Goal: Contribute content: Contribute content

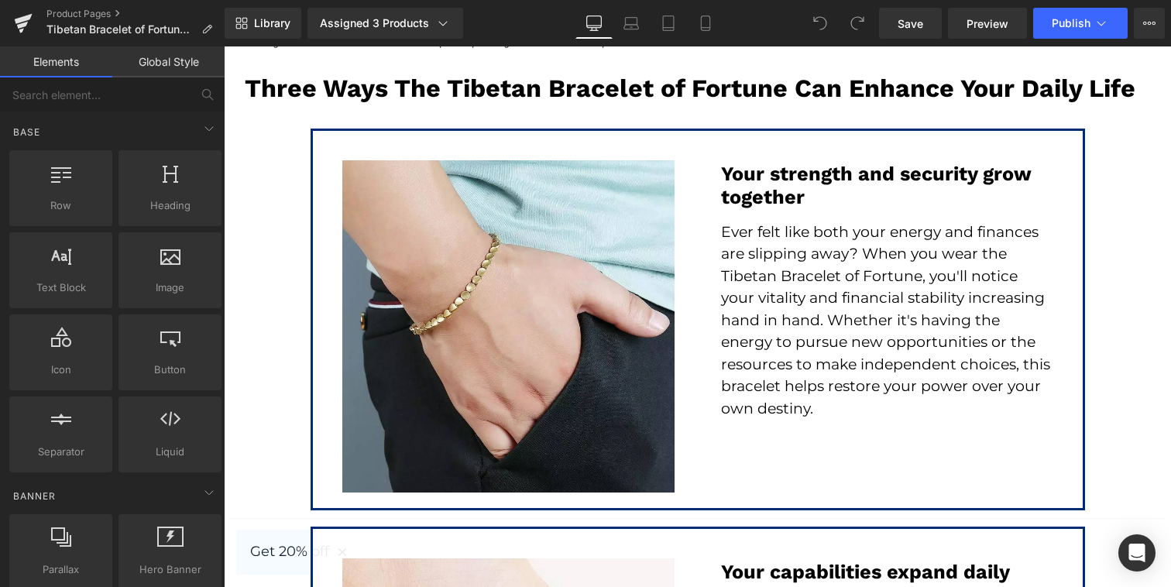
scroll to position [2865, 0]
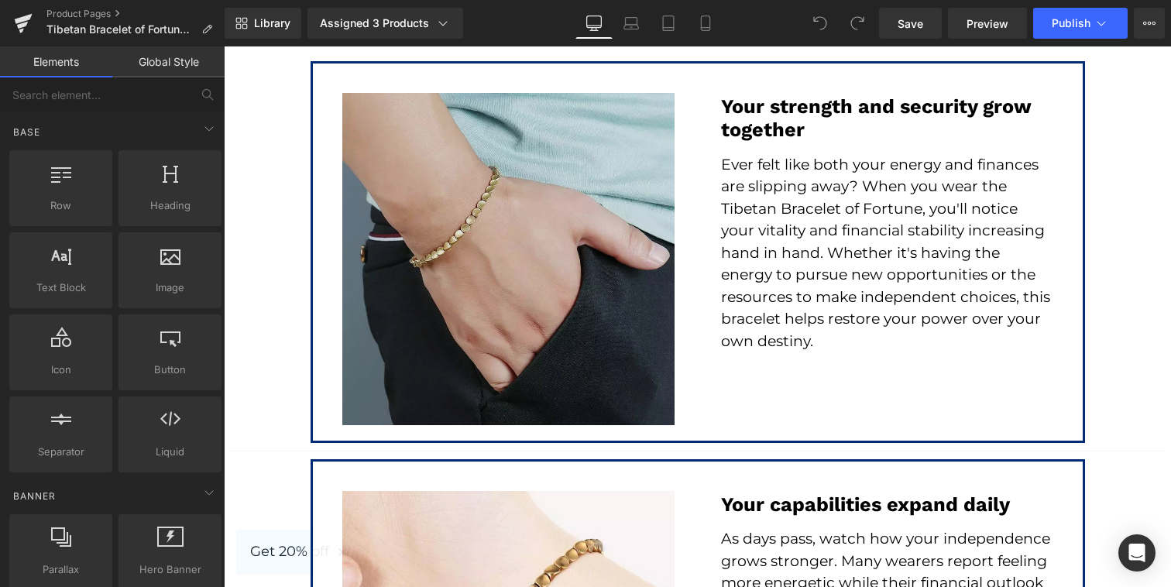
click at [585, 234] on img at bounding box center [508, 259] width 332 height 332
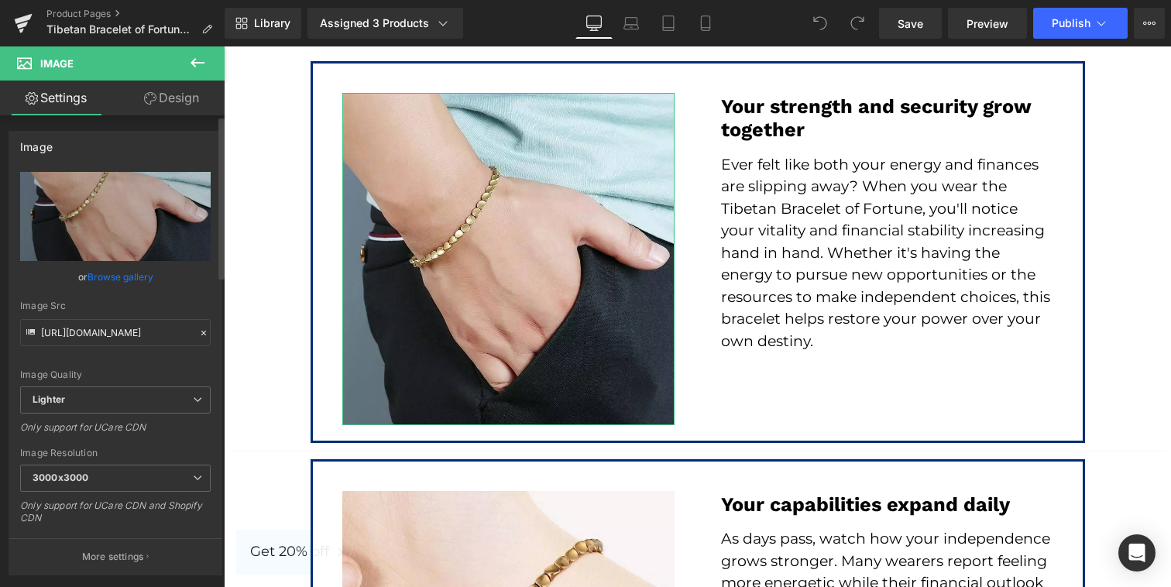
click at [131, 284] on link "Browse gallery" at bounding box center [120, 276] width 66 height 27
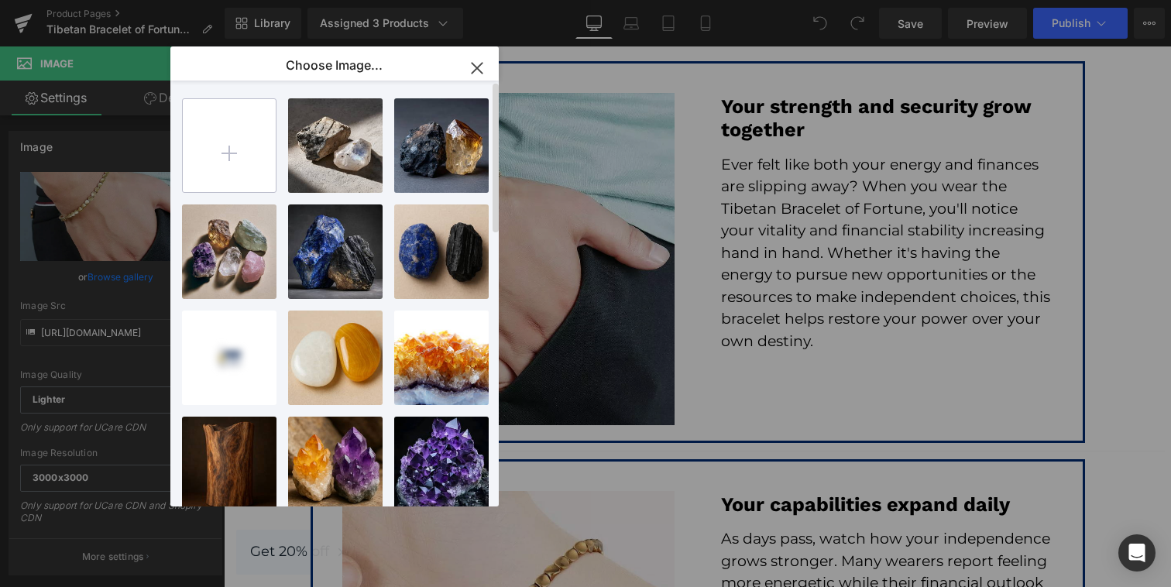
click at [259, 138] on input "file" at bounding box center [229, 145] width 93 height 93
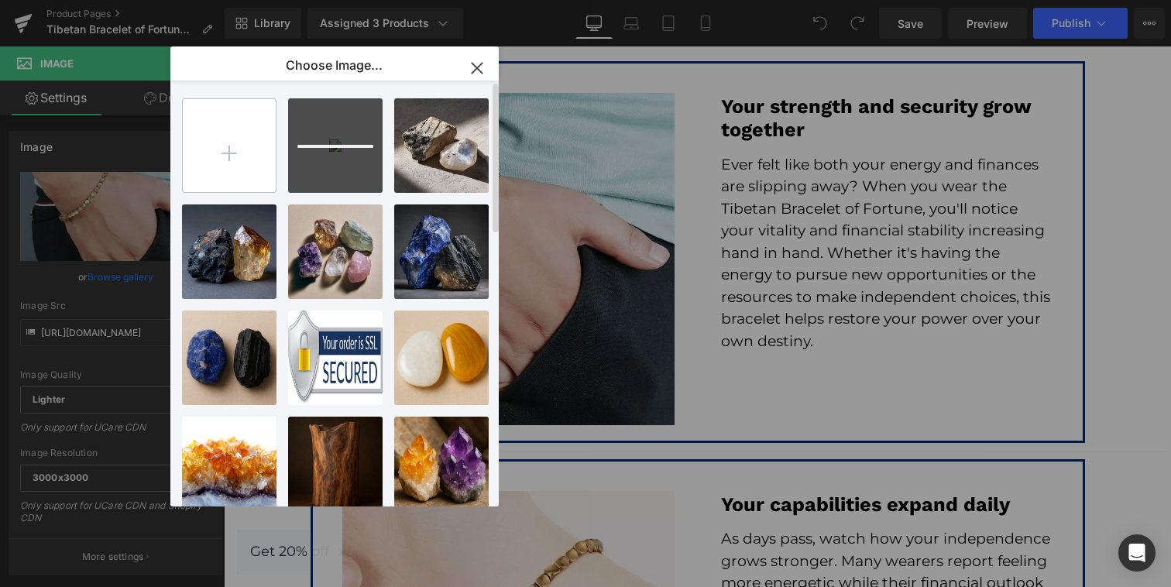
click at [242, 171] on input "file" at bounding box center [229, 145] width 93 height 93
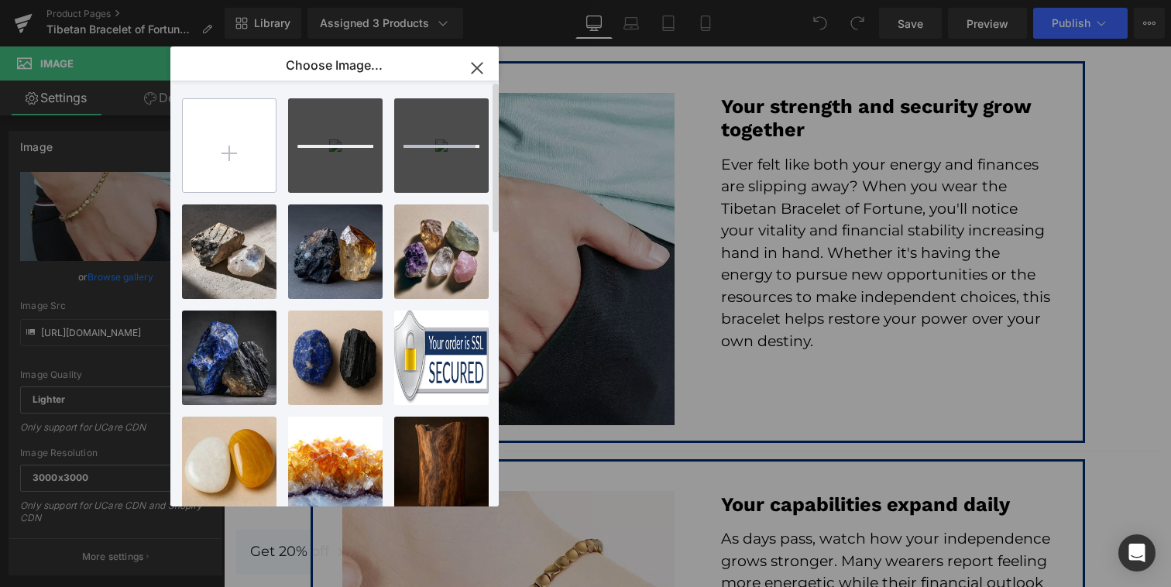
click at [262, 154] on input "file" at bounding box center [229, 145] width 93 height 93
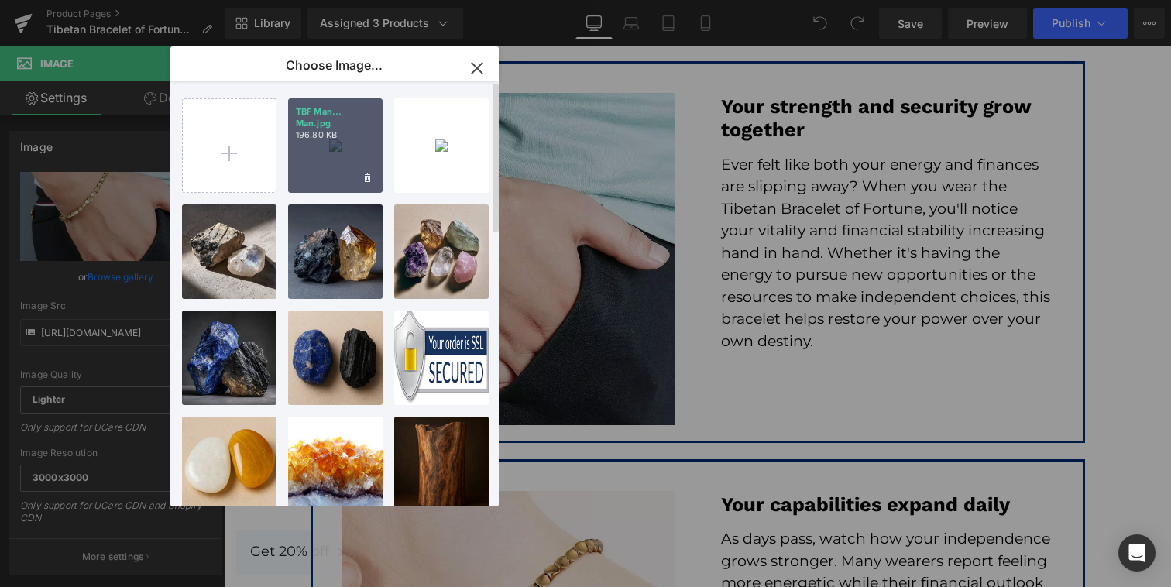
click at [328, 140] on p "196.80 KB" at bounding box center [335, 135] width 79 height 12
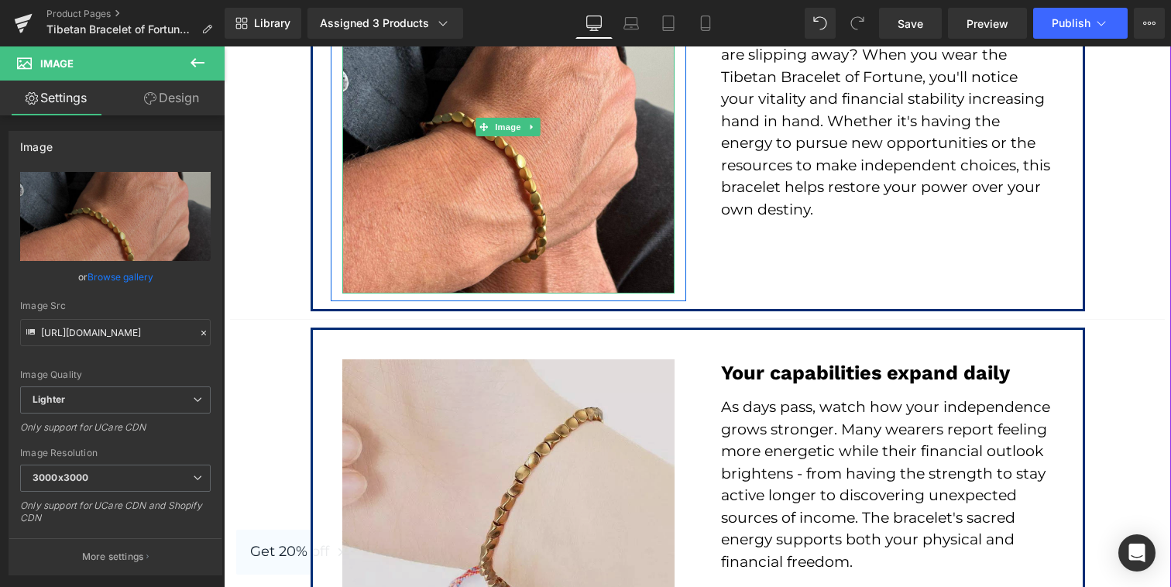
scroll to position [3002, 0]
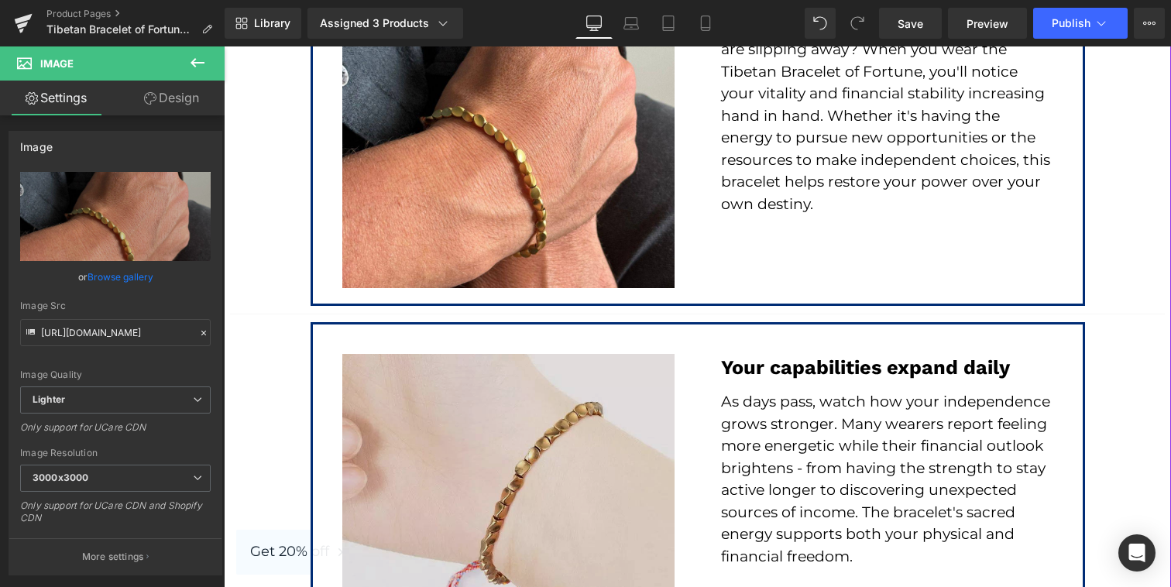
click at [543, 445] on img at bounding box center [508, 520] width 332 height 332
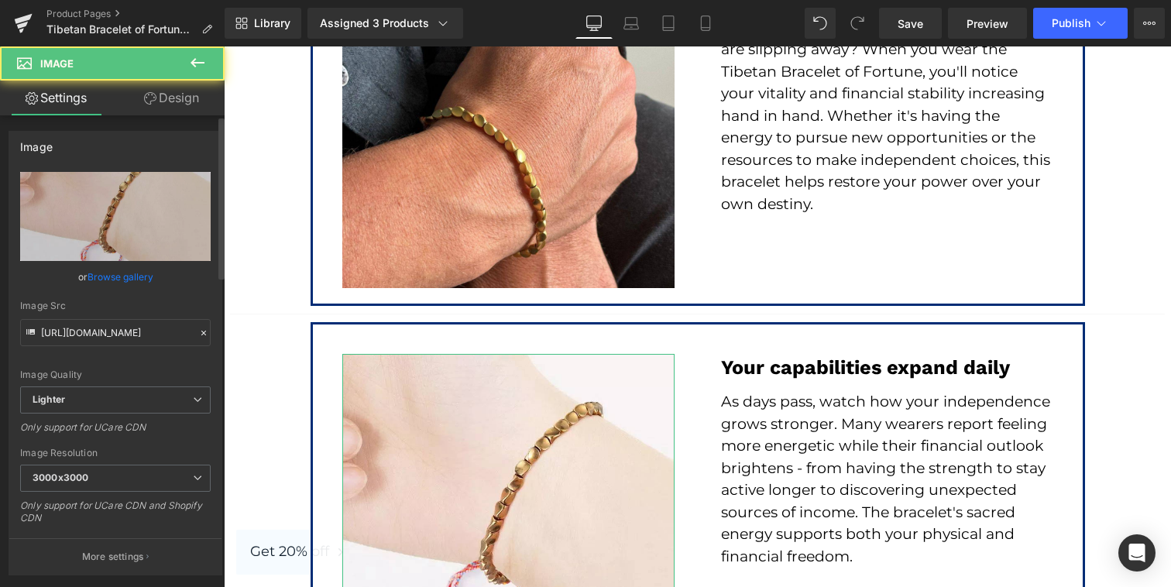
click at [136, 285] on link "Browse gallery" at bounding box center [120, 276] width 66 height 27
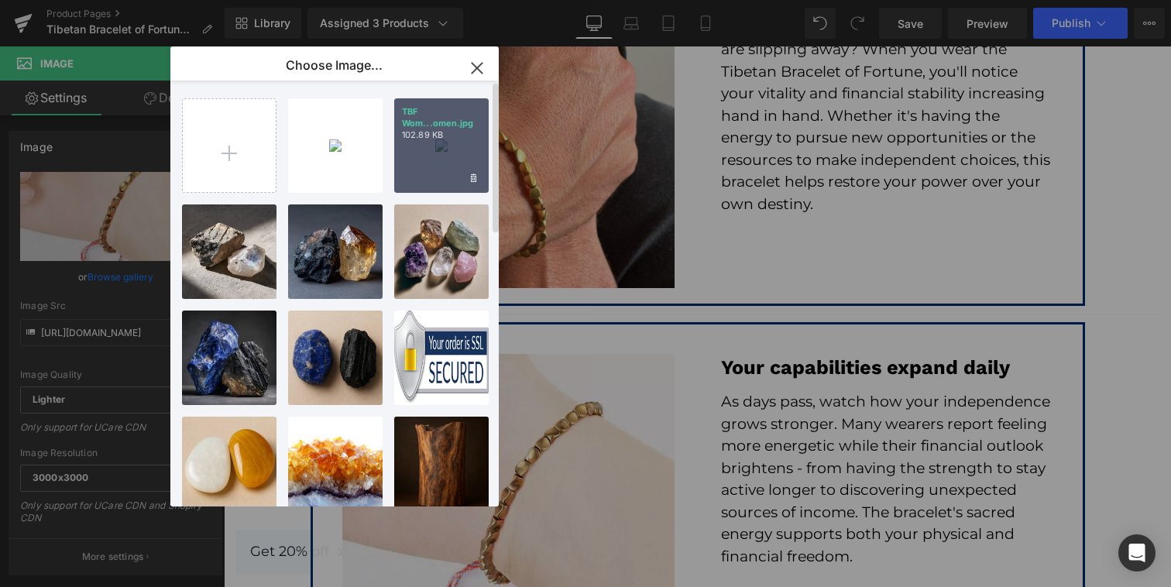
click at [444, 118] on p "TBF Wom...omen.jpg" at bounding box center [441, 117] width 79 height 23
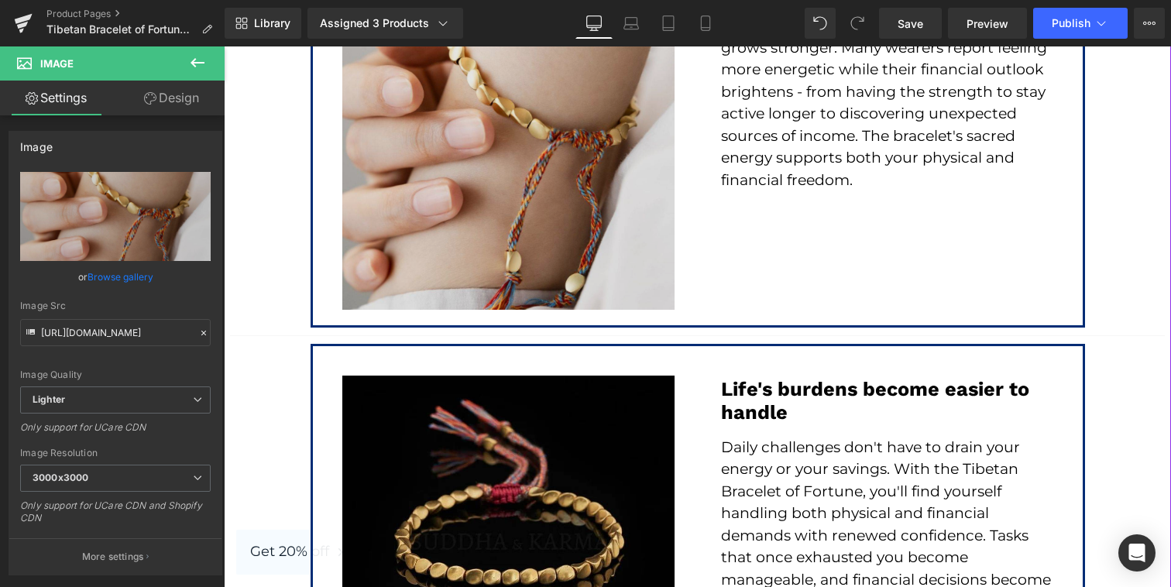
scroll to position [3413, 0]
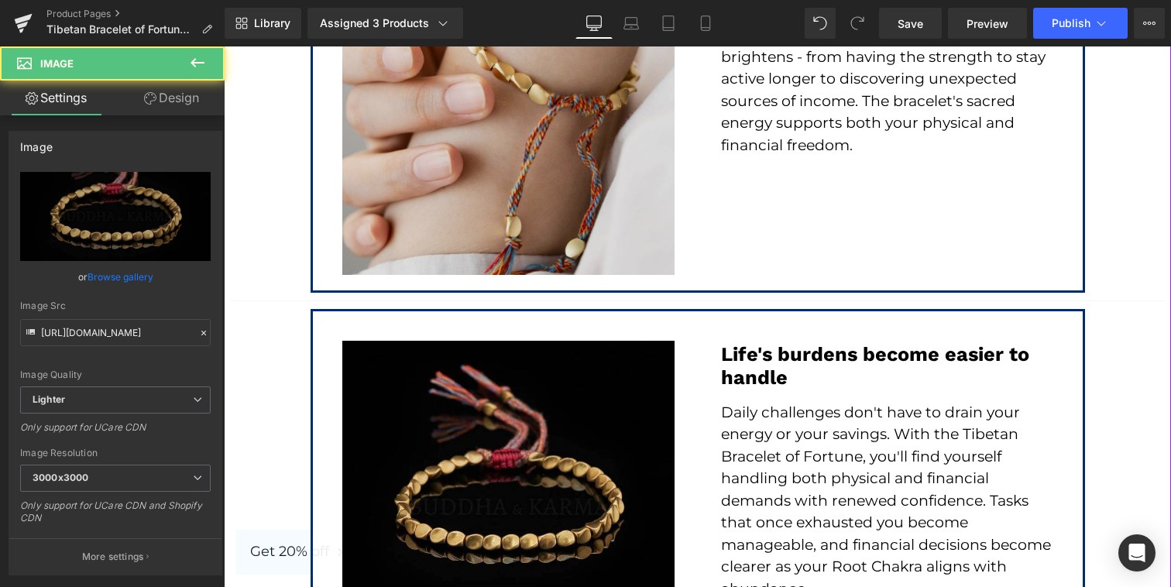
click at [547, 429] on img at bounding box center [508, 507] width 332 height 332
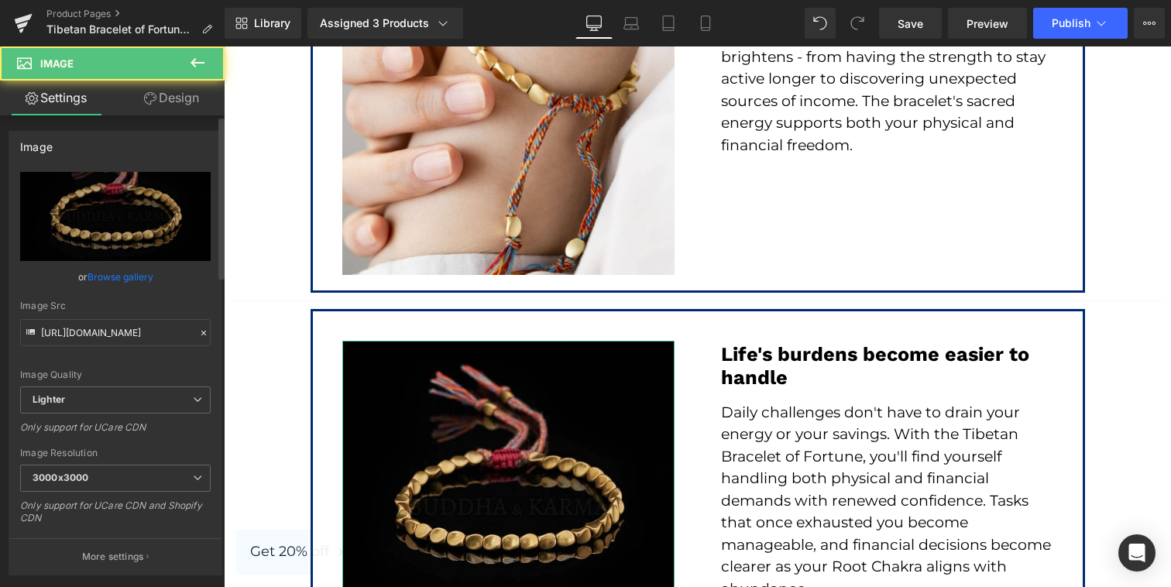
click at [143, 280] on link "Browse gallery" at bounding box center [120, 276] width 66 height 27
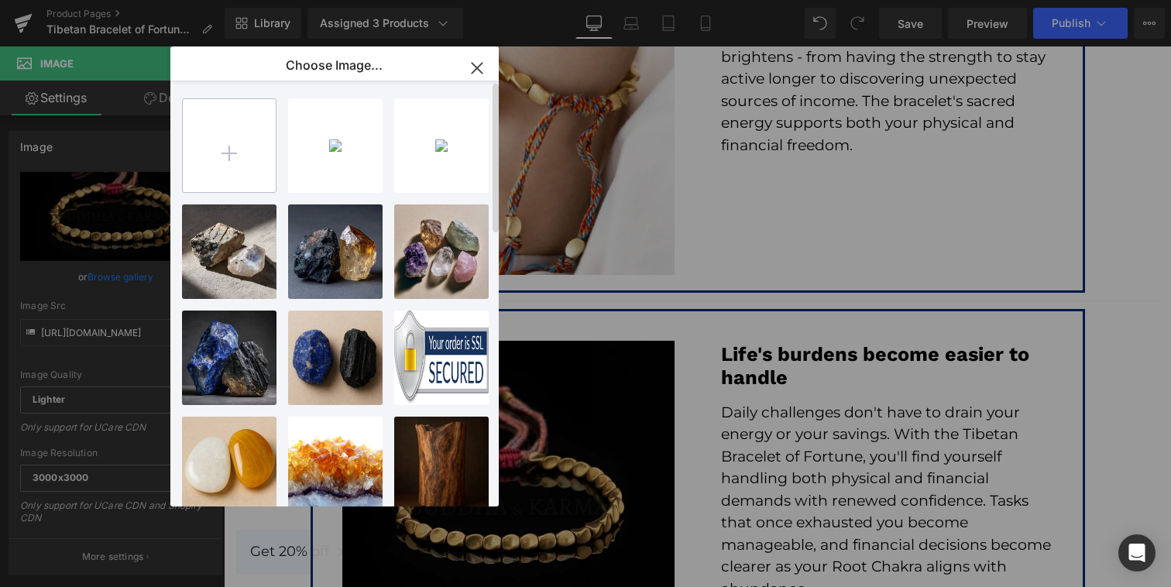
click at [235, 171] on input "file" at bounding box center [229, 145] width 93 height 93
type input "C:\fakepath\3 TBF NEW (1).jpg"
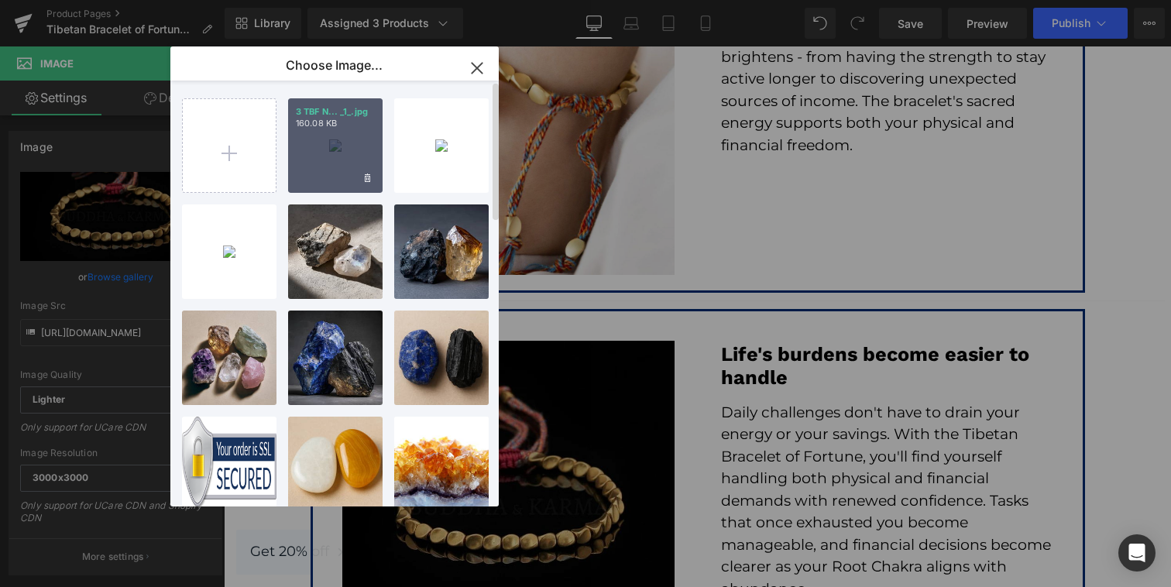
click at [328, 146] on div "3 TBF N... _1_.jpg 160.08 KB" at bounding box center [335, 145] width 94 height 94
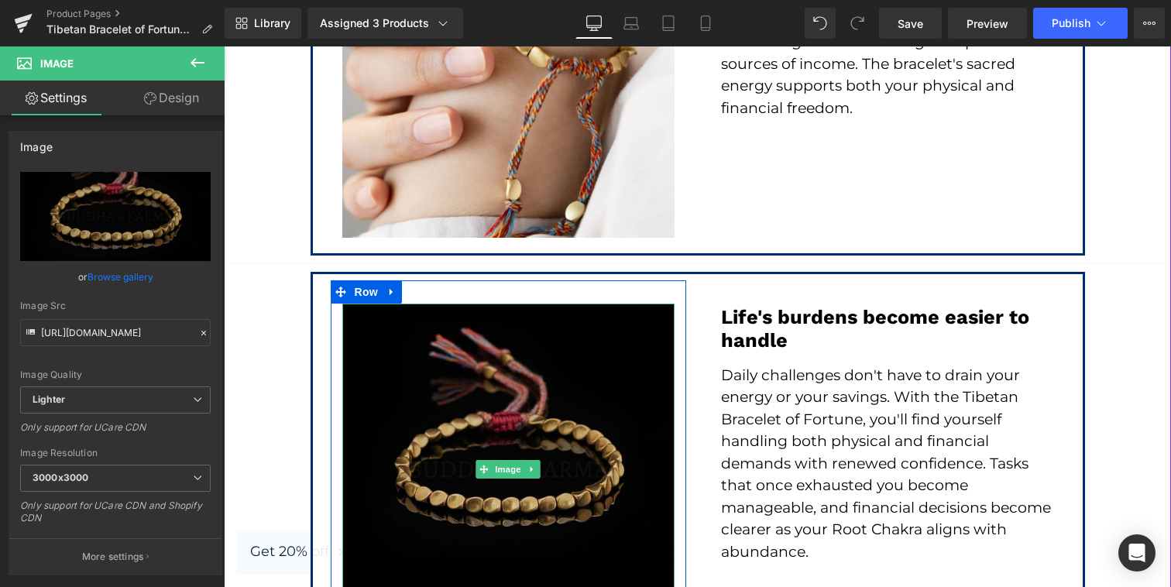
scroll to position [3435, 0]
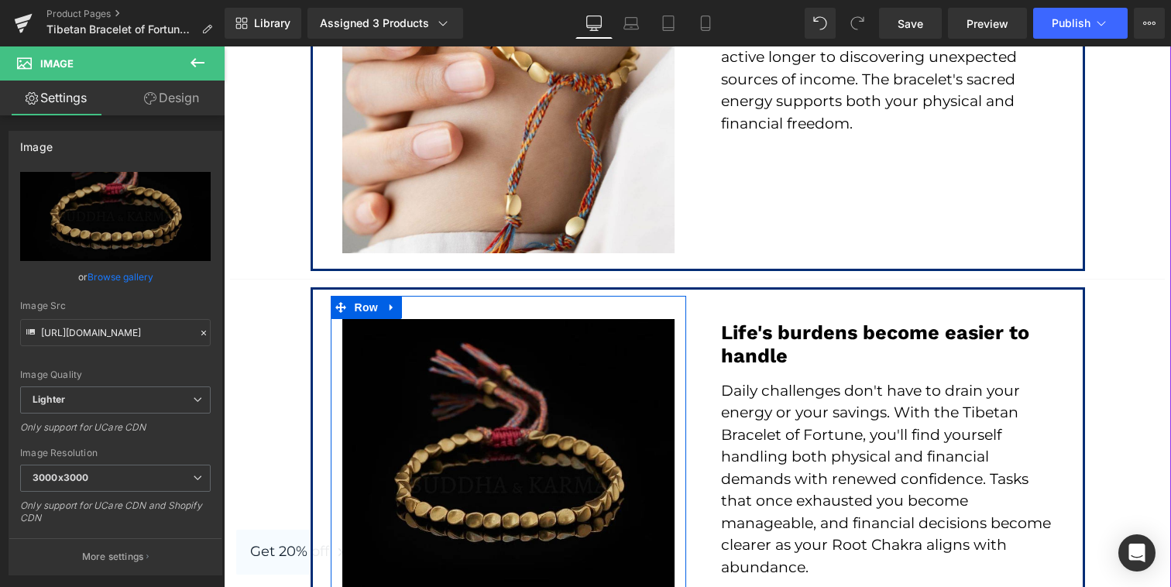
click at [548, 352] on img at bounding box center [508, 485] width 332 height 332
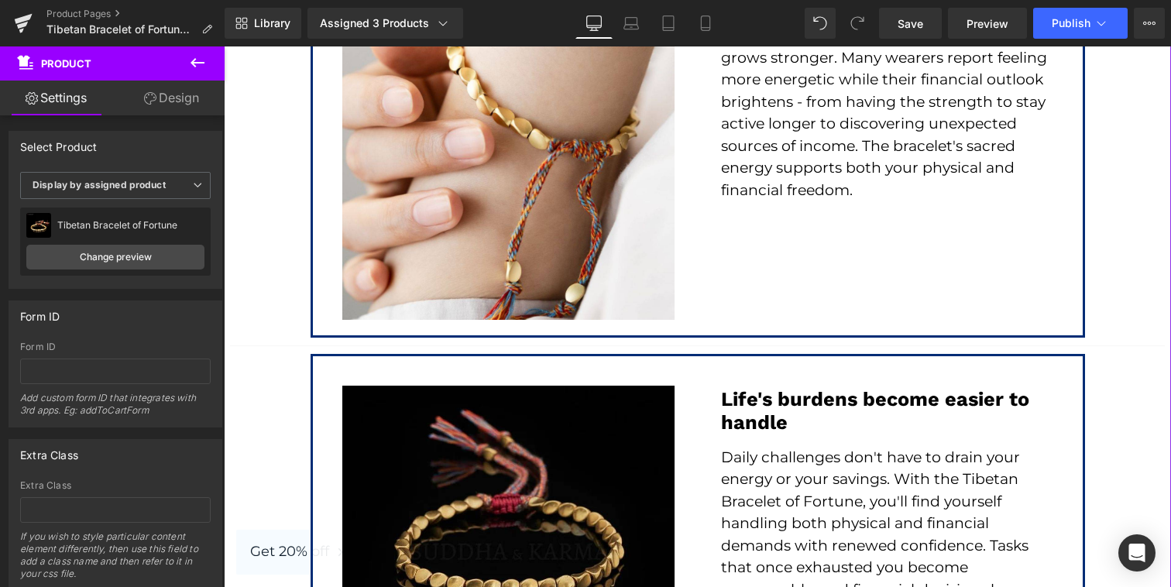
scroll to position [3447, 0]
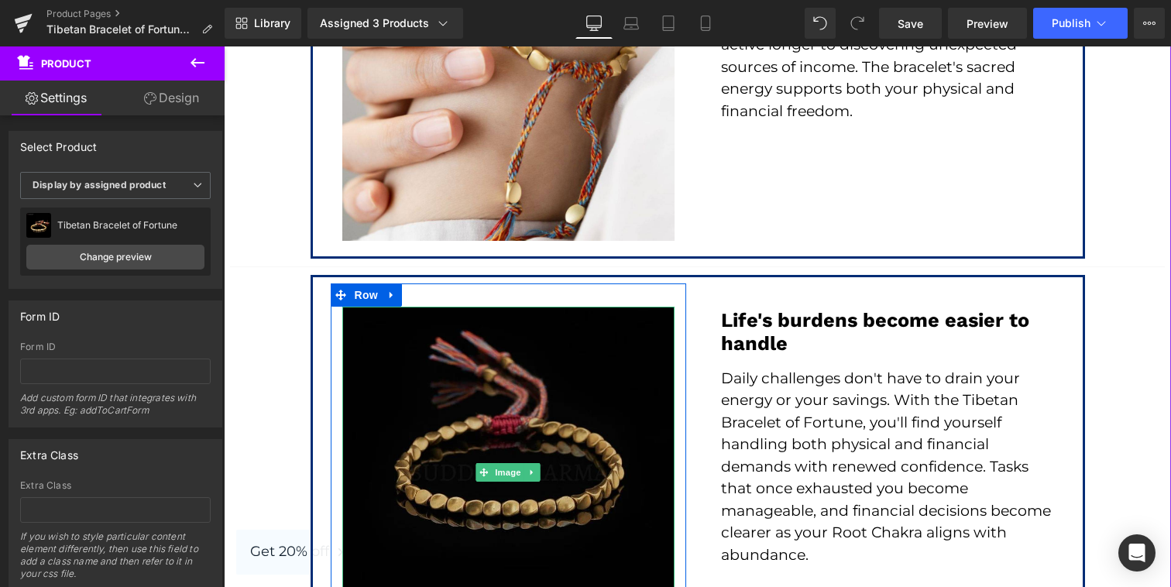
click at [441, 399] on img at bounding box center [508, 473] width 332 height 332
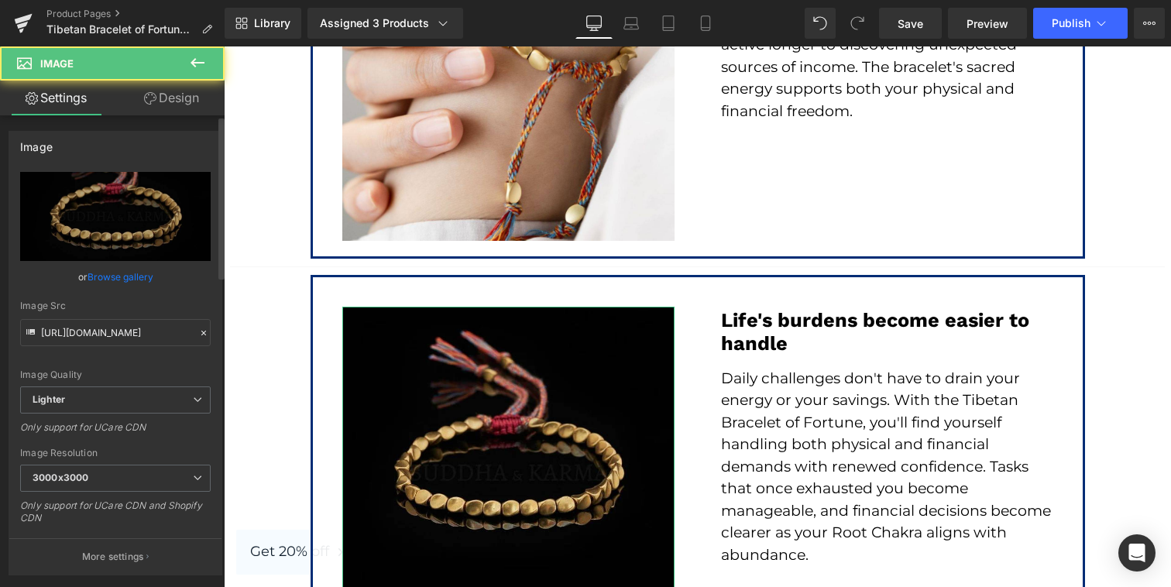
click at [115, 281] on link "Browse gallery" at bounding box center [120, 276] width 66 height 27
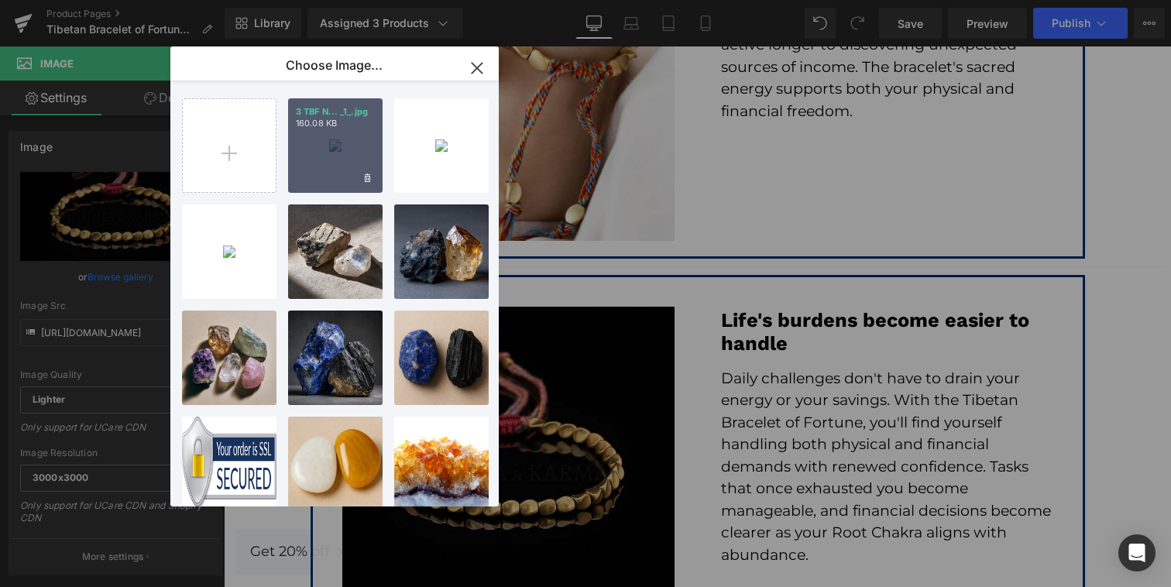
click at [327, 133] on div "3 TBF N... _1_.jpg 160.08 KB" at bounding box center [335, 145] width 94 height 94
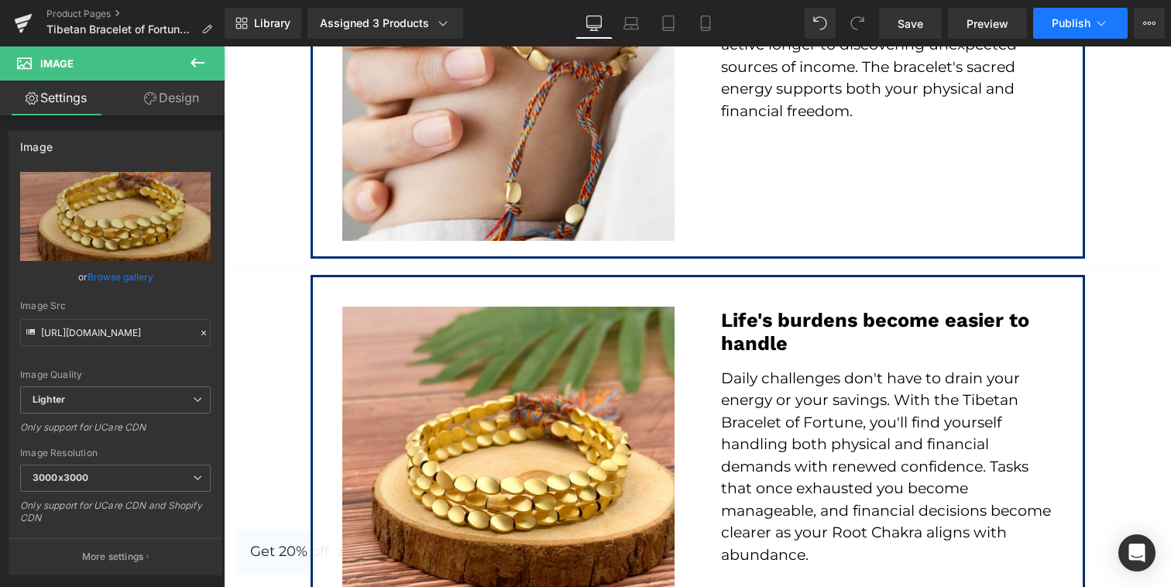
click at [1063, 25] on span "Publish" at bounding box center [1071, 23] width 39 height 12
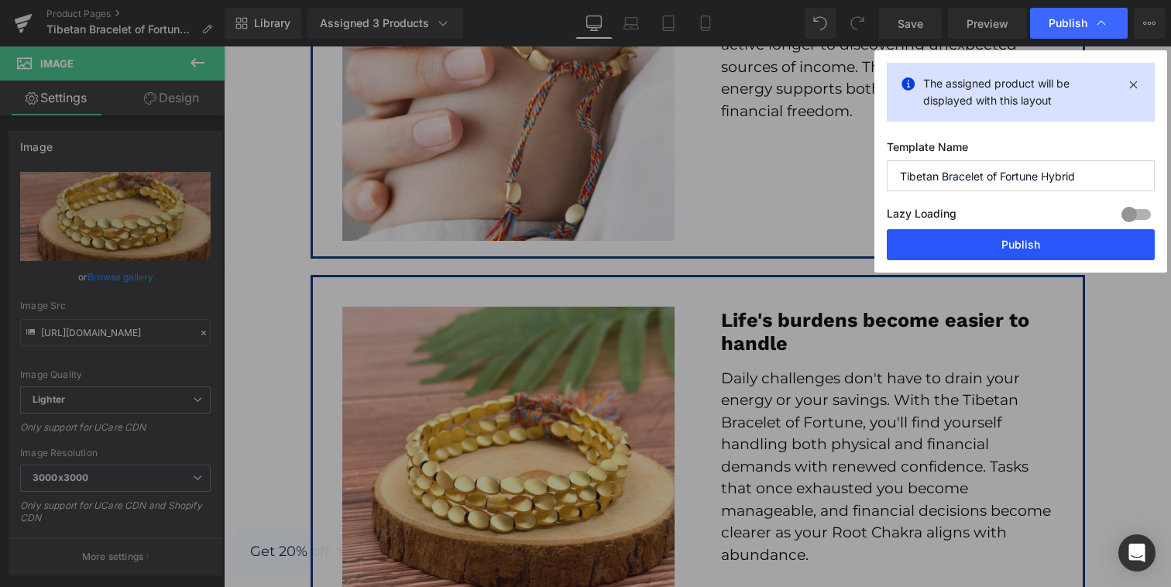
click at [996, 252] on button "Publish" at bounding box center [1021, 244] width 268 height 31
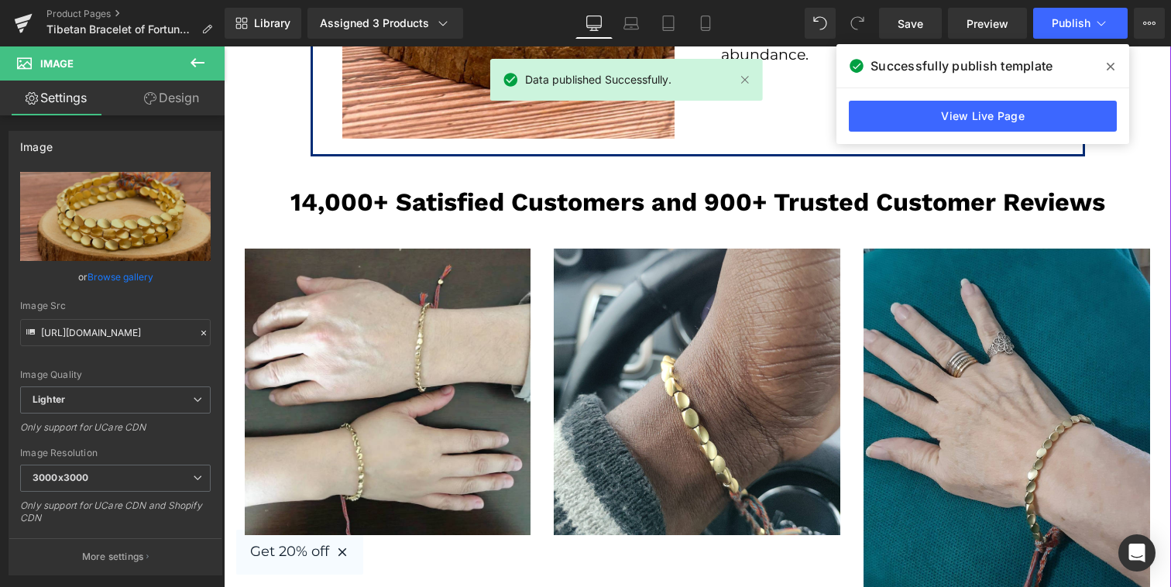
scroll to position [3887, 0]
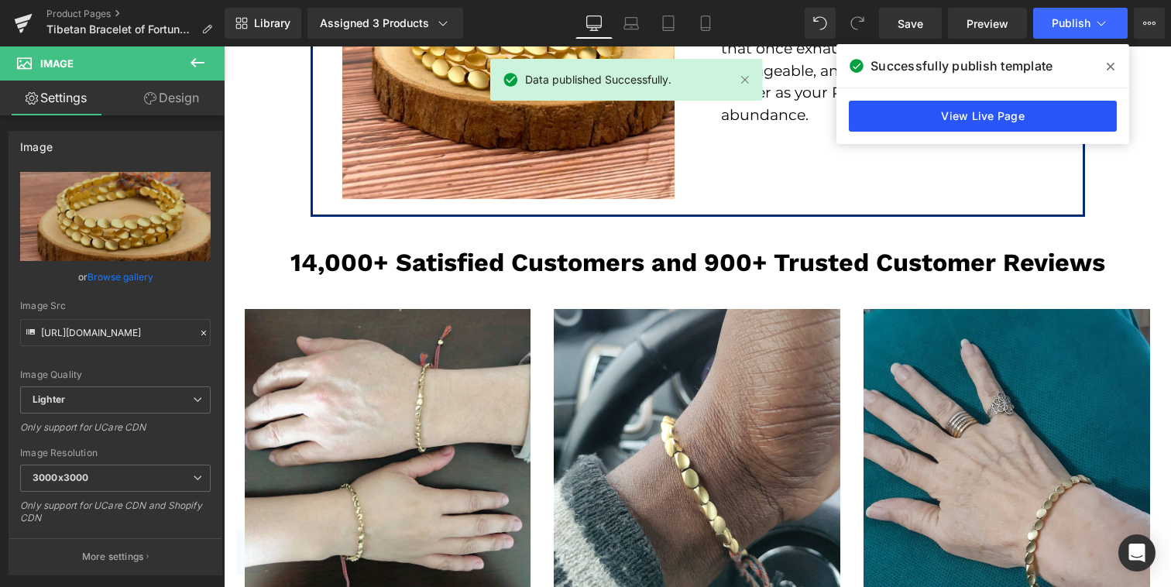
click at [974, 117] on link "View Live Page" at bounding box center [983, 116] width 268 height 31
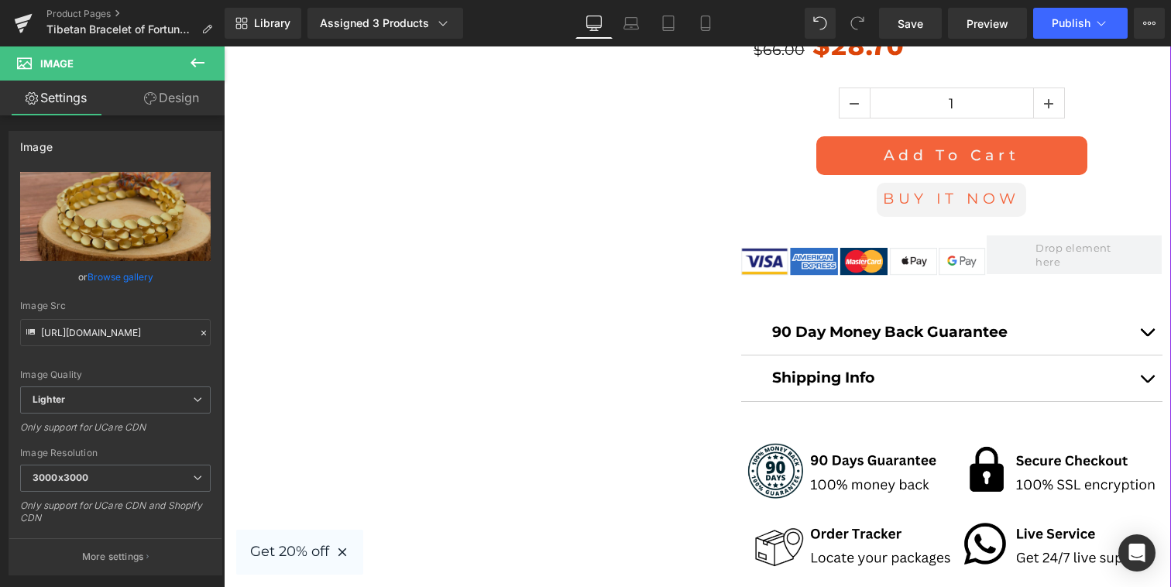
scroll to position [1601, 0]
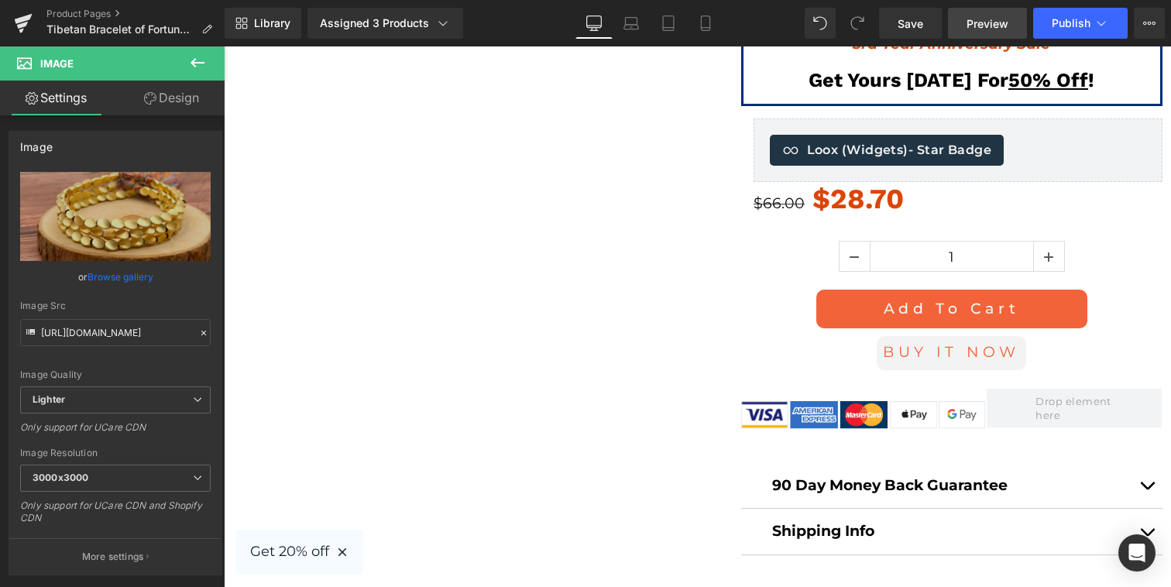
click at [1000, 20] on span "Preview" at bounding box center [987, 23] width 42 height 16
